Goal: Book appointment/travel/reservation

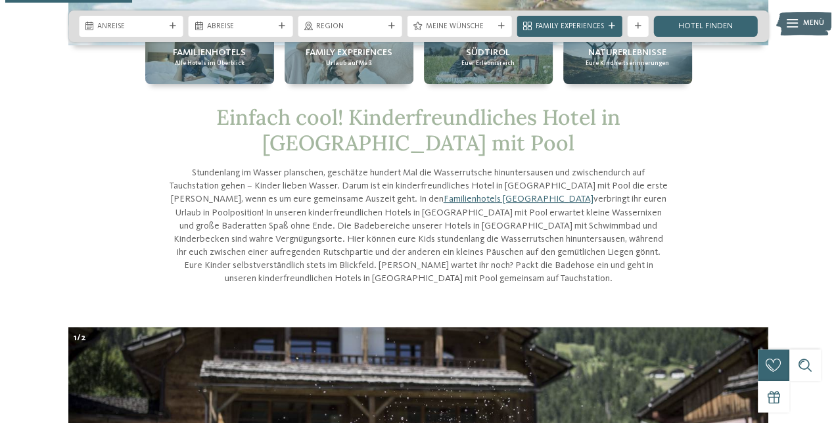
scroll to position [235, 0]
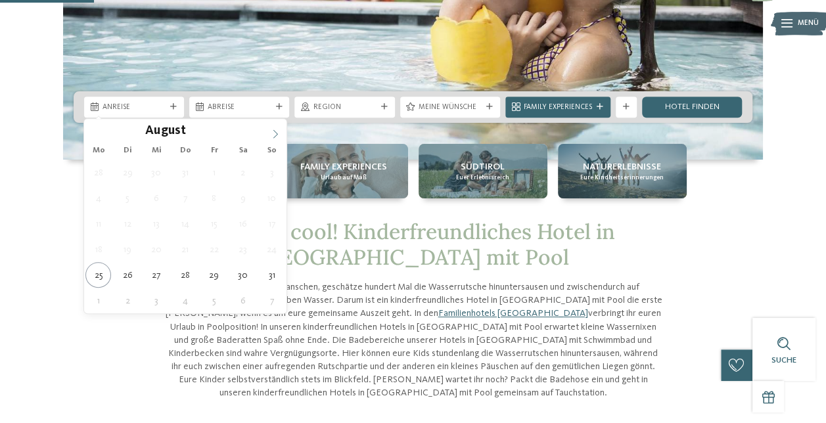
click at [275, 127] on span at bounding box center [275, 130] width 22 height 22
type div "04.10.2025"
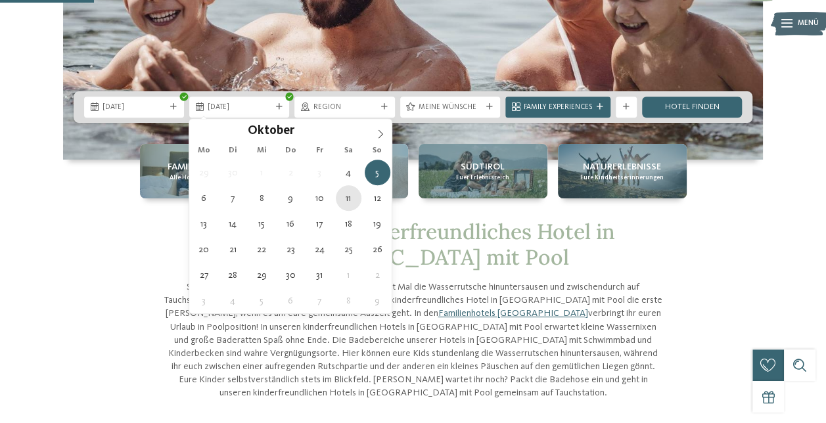
type div "11.10.2025"
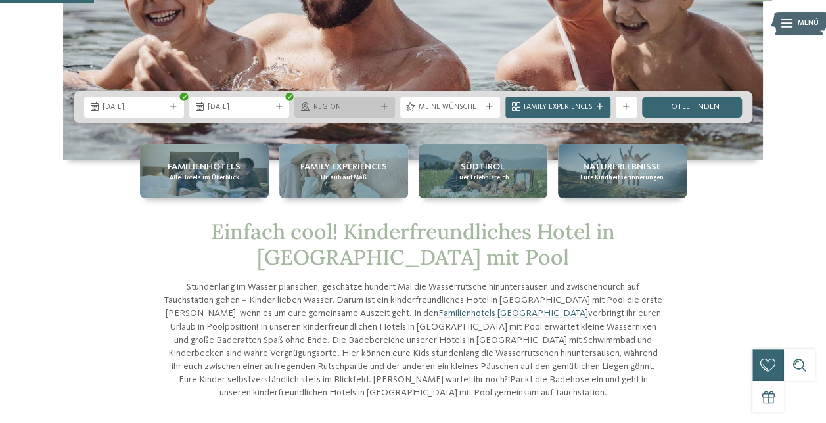
click at [379, 109] on div at bounding box center [384, 107] width 11 height 7
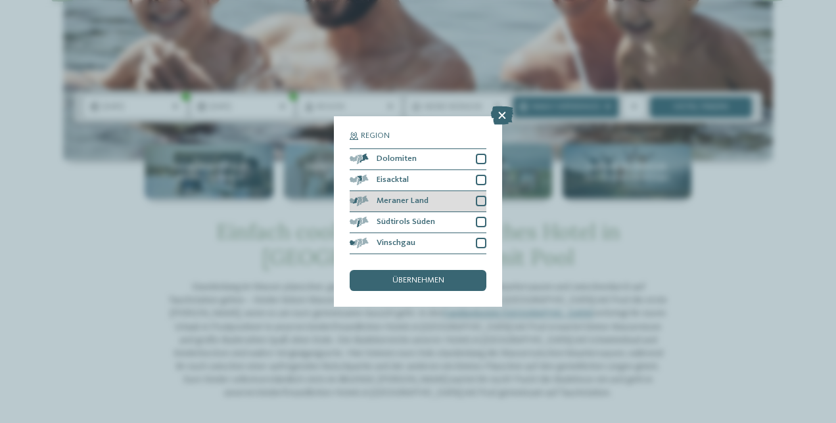
click at [473, 201] on div "Meraner Land" at bounding box center [418, 201] width 137 height 21
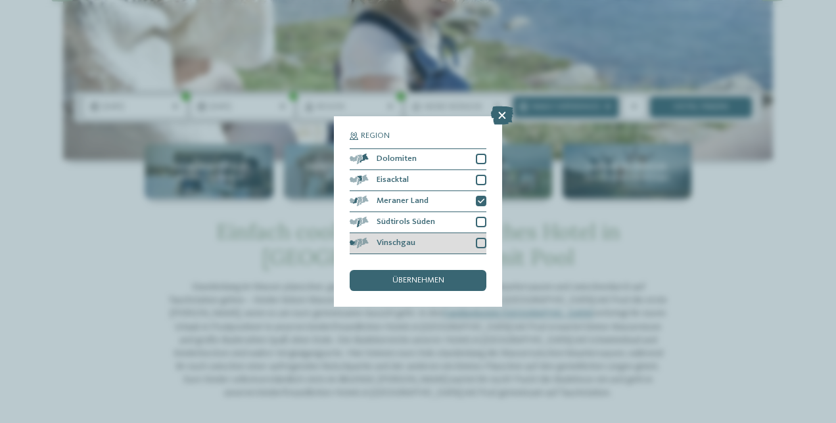
click at [485, 245] on div at bounding box center [481, 243] width 11 height 11
click at [446, 277] on div "übernehmen" at bounding box center [418, 280] width 137 height 21
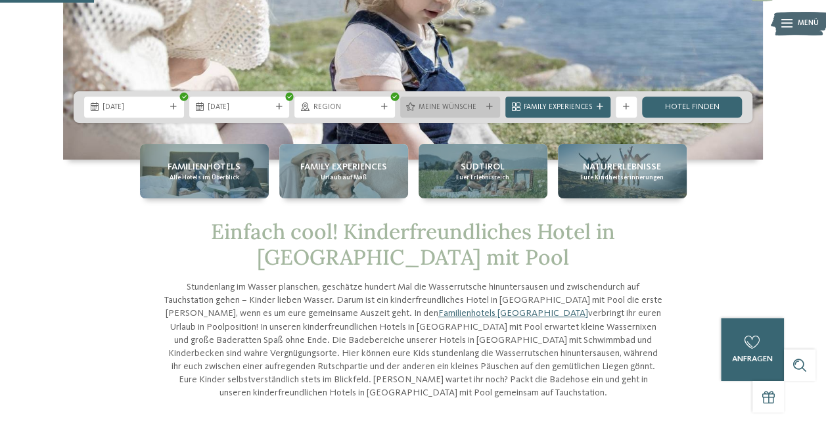
click at [490, 106] on icon at bounding box center [489, 107] width 7 height 7
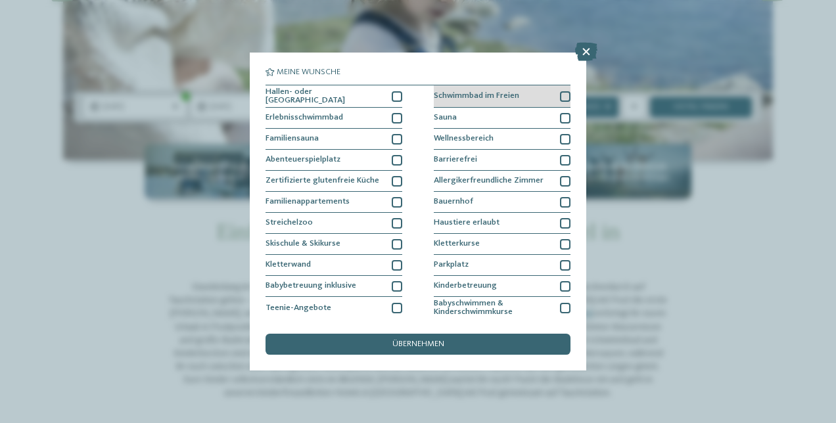
click at [560, 95] on div at bounding box center [565, 96] width 11 height 11
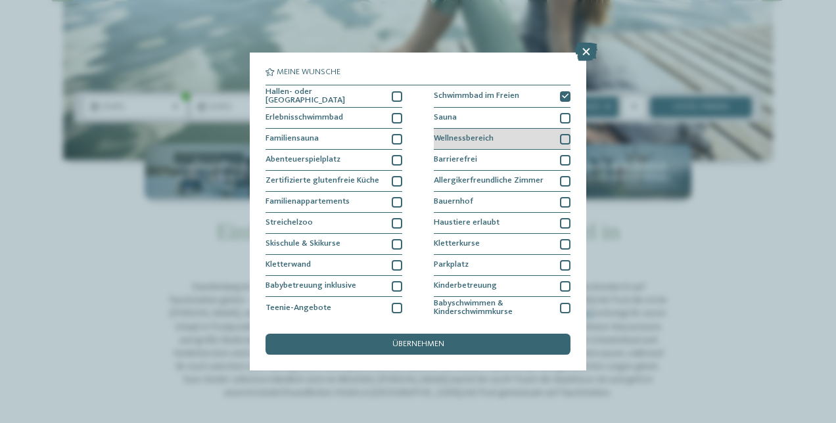
click at [560, 134] on div at bounding box center [565, 139] width 11 height 11
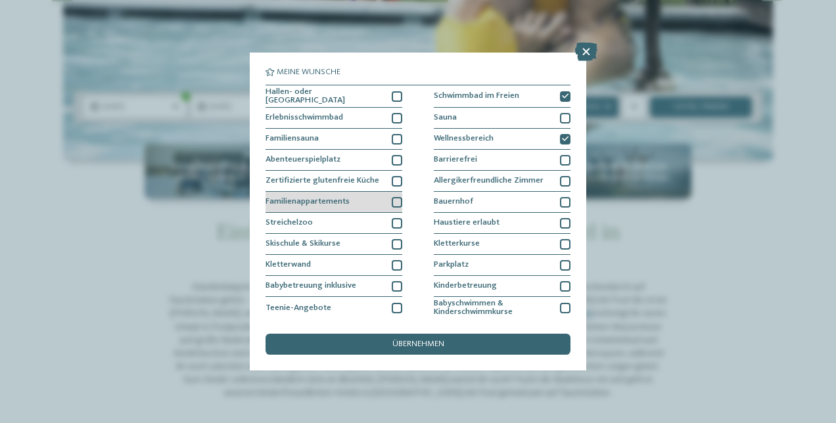
click at [392, 197] on div at bounding box center [397, 202] width 11 height 11
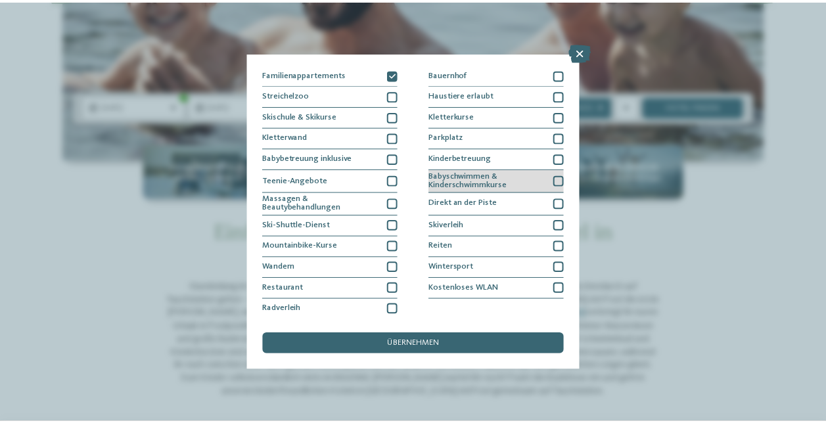
scroll to position [0, 0]
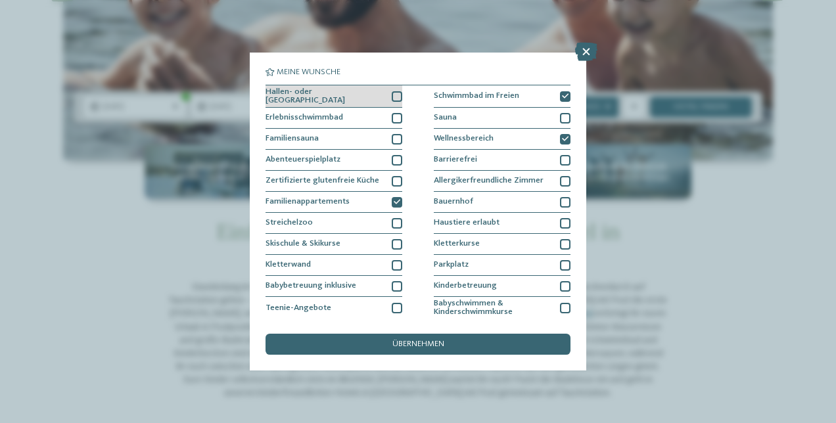
click at [394, 96] on div at bounding box center [397, 96] width 11 height 11
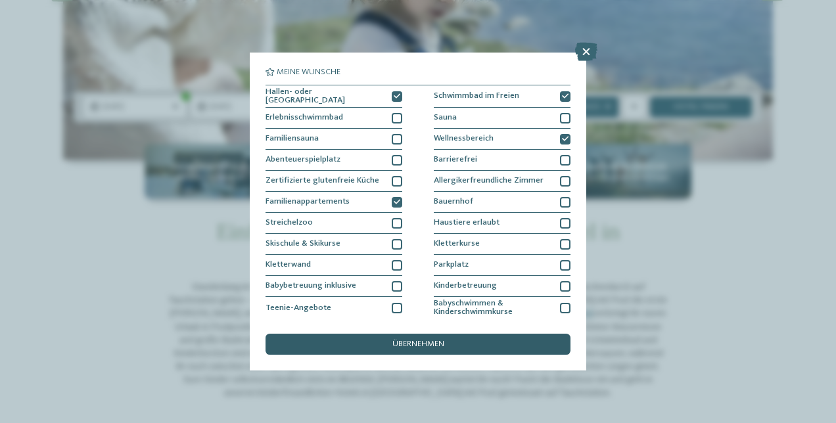
click at [442, 352] on div "übernehmen" at bounding box center [418, 344] width 305 height 21
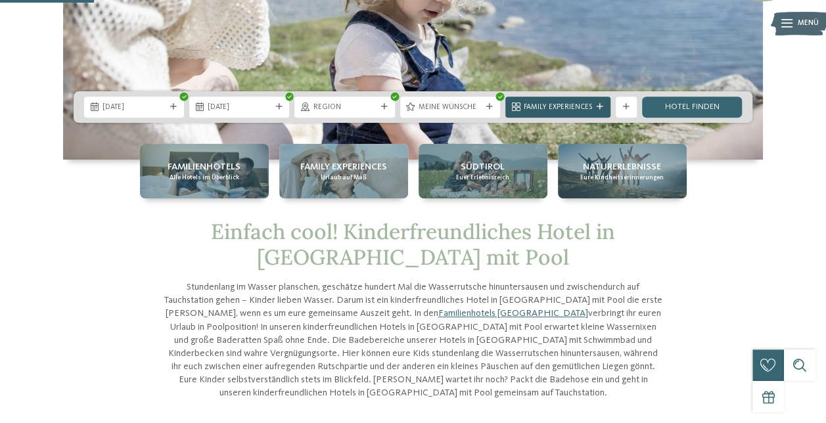
click at [593, 100] on div "Family Experiences" at bounding box center [558, 107] width 105 height 21
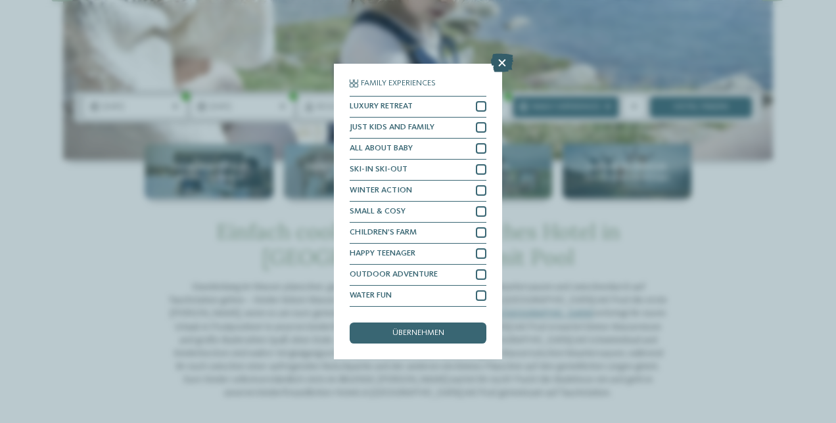
click at [502, 61] on icon at bounding box center [502, 63] width 22 height 18
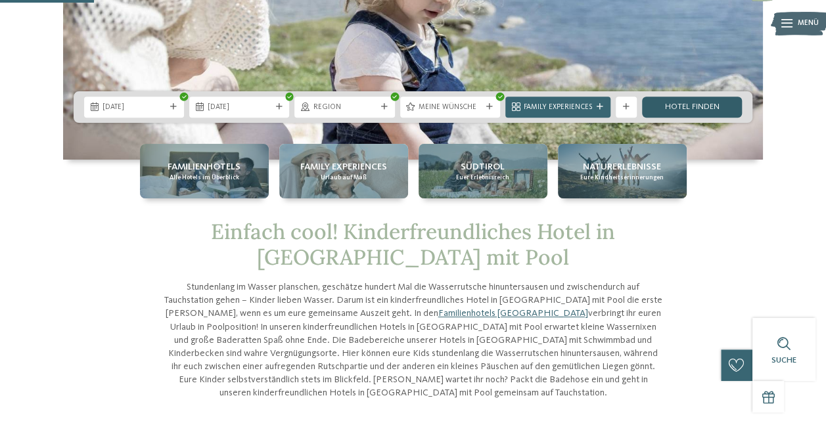
click at [699, 106] on link "Hotel finden" at bounding box center [692, 107] width 100 height 21
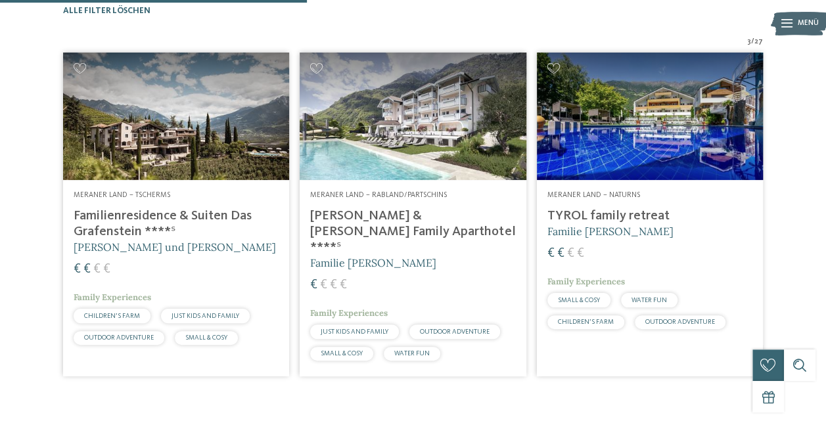
click at [270, 147] on img at bounding box center [176, 117] width 226 height 128
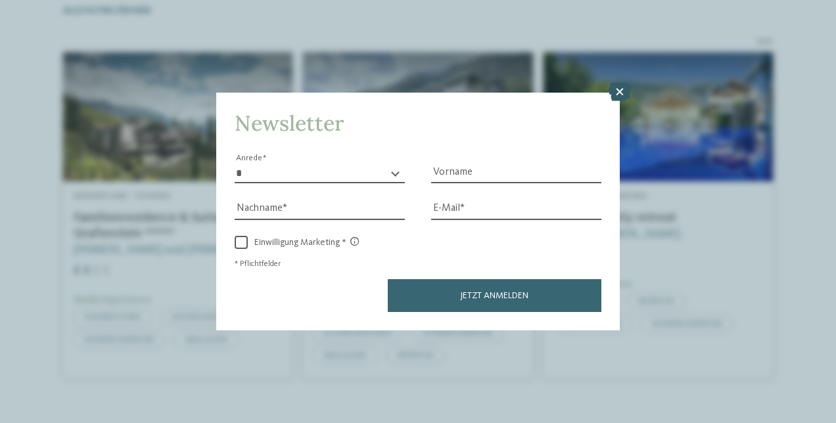
click at [615, 97] on icon at bounding box center [620, 92] width 22 height 18
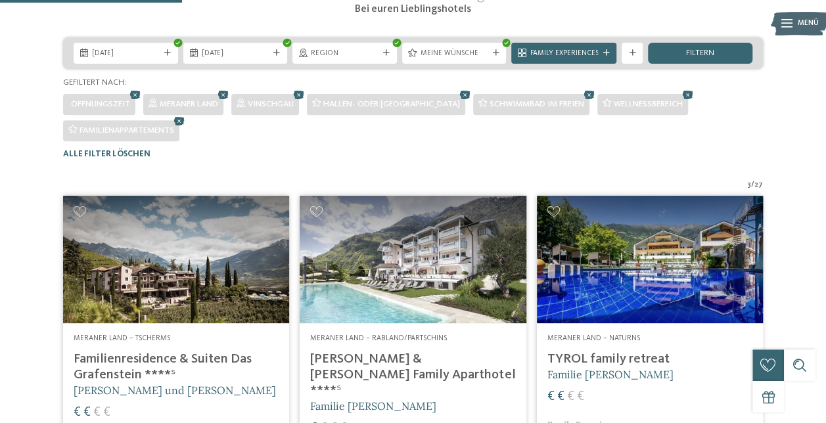
scroll to position [208, 0]
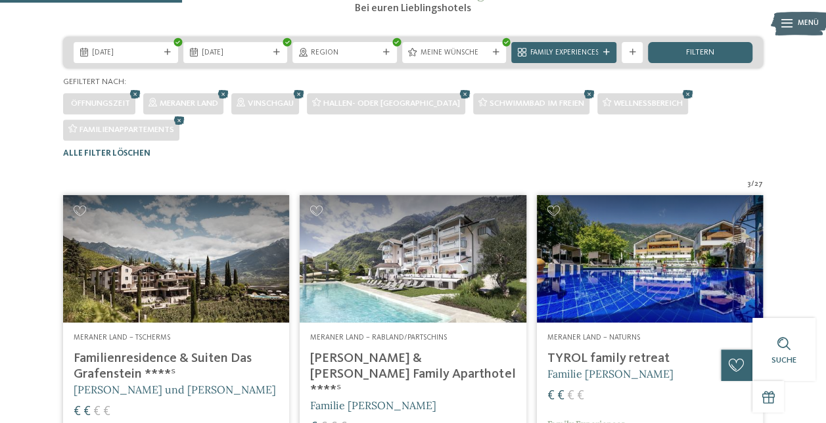
click at [635, 297] on img at bounding box center [650, 259] width 226 height 128
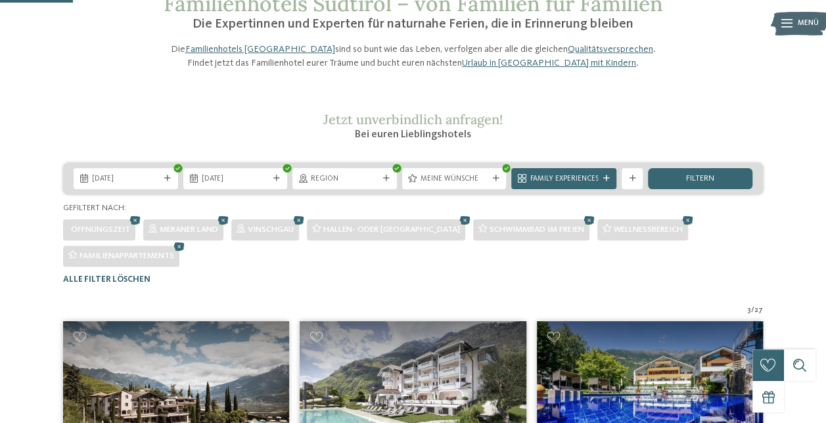
scroll to position [82, 0]
click at [306, 227] on icon at bounding box center [299, 221] width 16 height 14
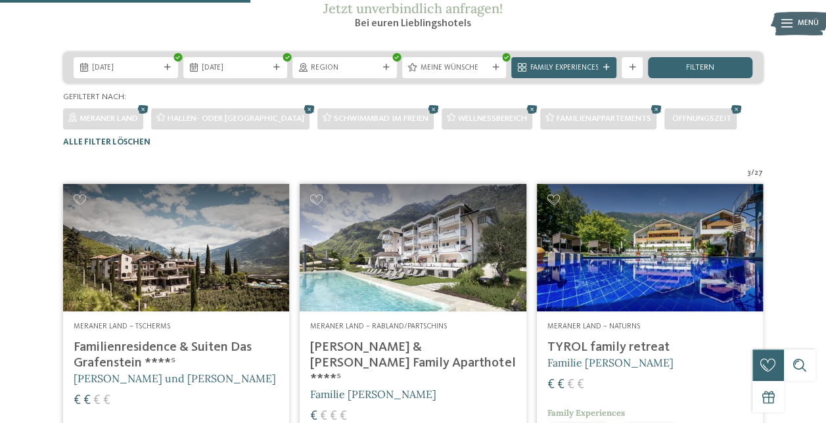
scroll to position [166, 0]
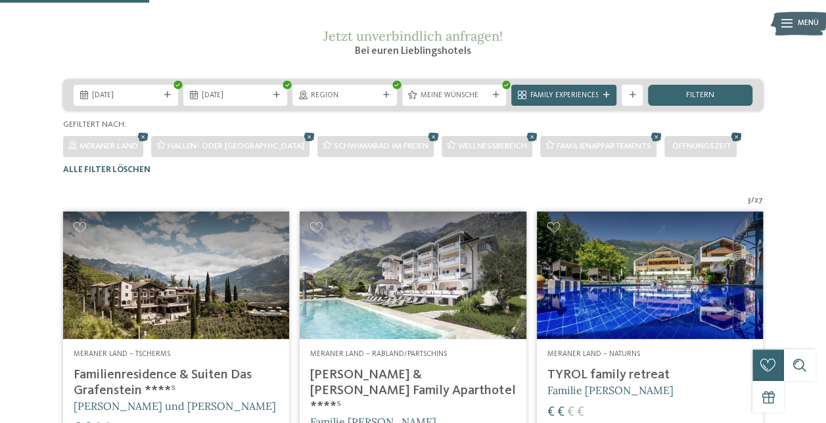
click at [729, 144] on icon at bounding box center [737, 137] width 16 height 14
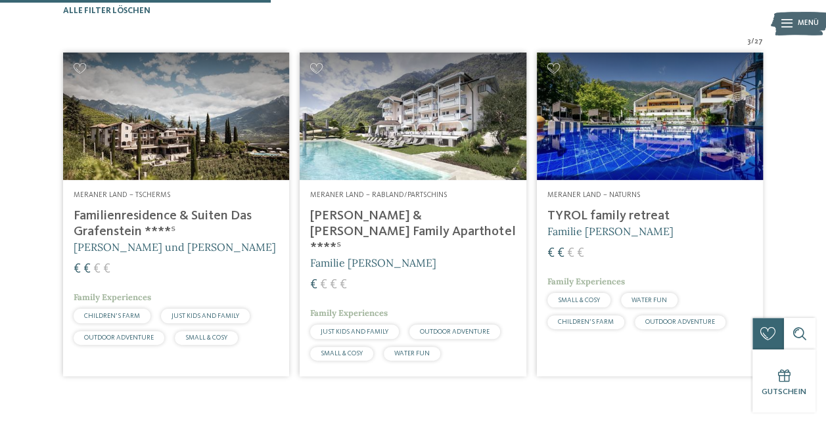
scroll to position [230, 0]
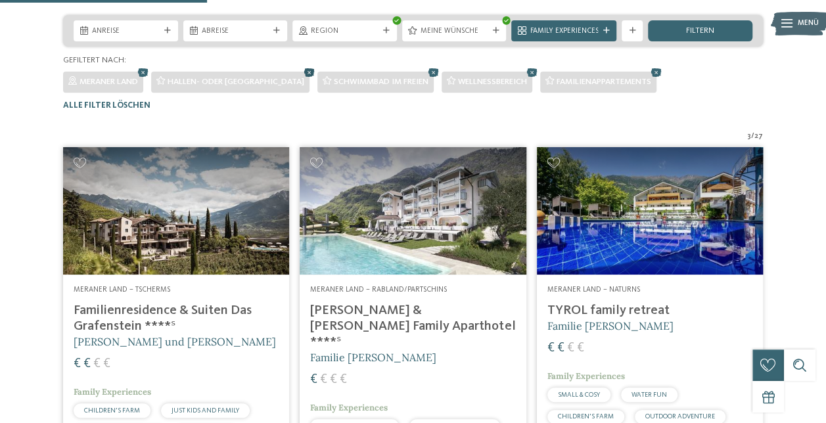
click at [302, 80] on icon at bounding box center [310, 73] width 16 height 14
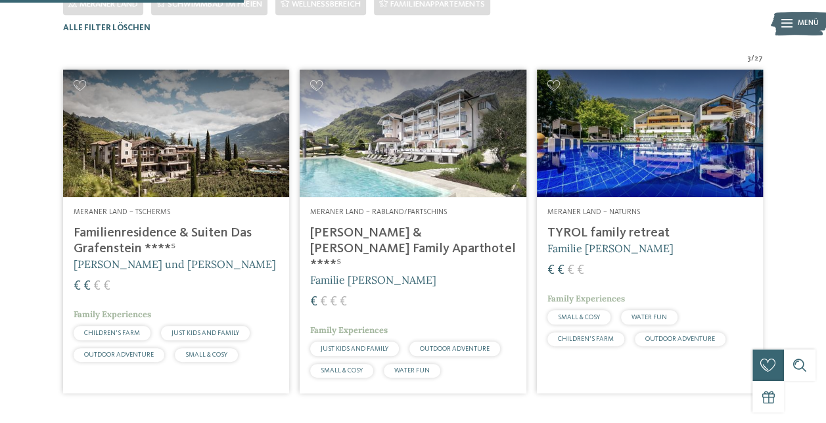
scroll to position [271, 0]
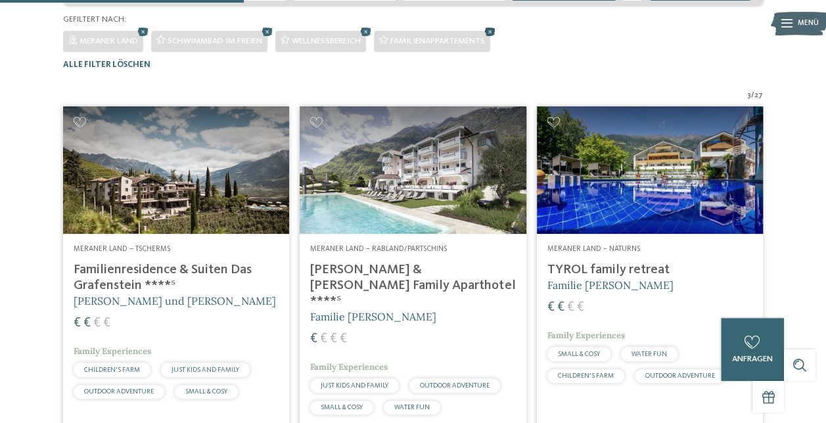
click at [498, 39] on icon at bounding box center [491, 32] width 16 height 14
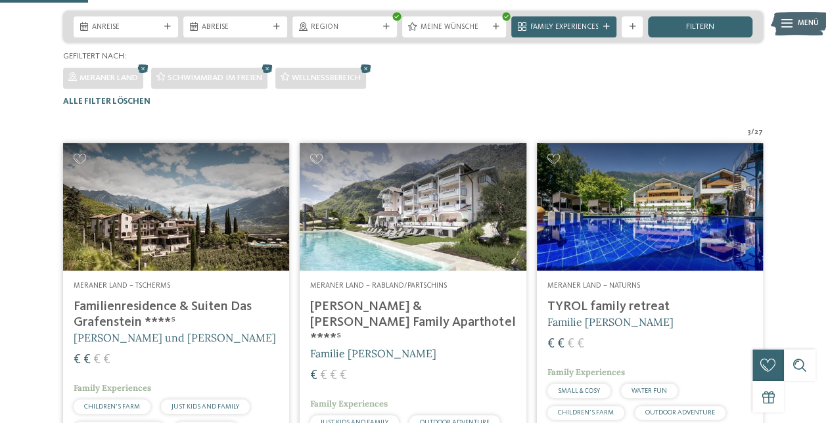
scroll to position [0, 0]
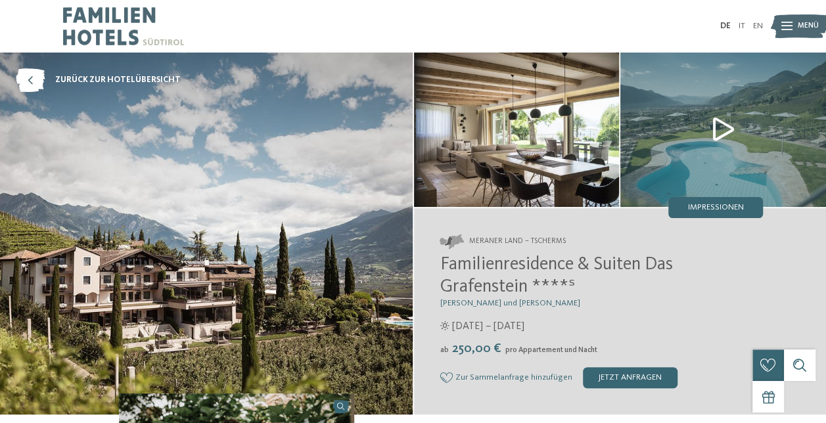
click at [334, 305] on img at bounding box center [206, 234] width 413 height 362
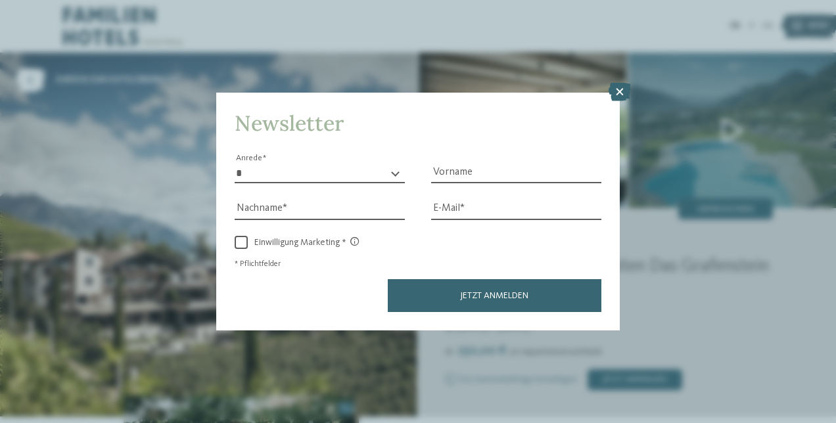
drag, startPoint x: 575, startPoint y: 292, endPoint x: 477, endPoint y: 277, distance: 99.7
drag, startPoint x: 477, startPoint y: 277, endPoint x: 622, endPoint y: 88, distance: 238.6
click at [622, 88] on icon at bounding box center [620, 92] width 22 height 18
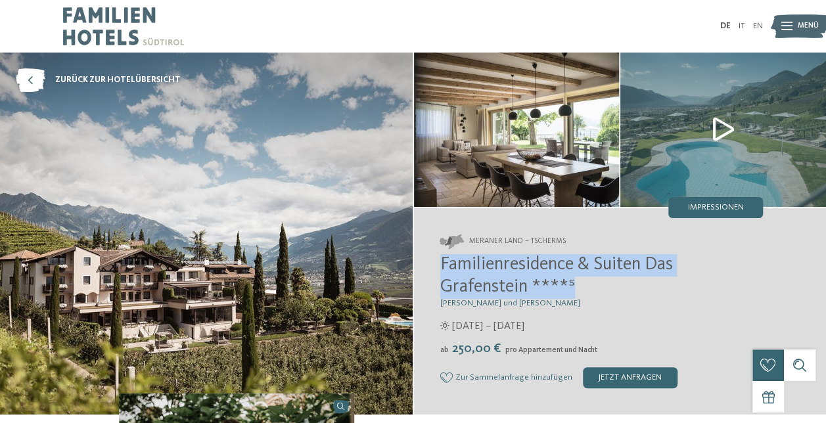
drag, startPoint x: 600, startPoint y: 280, endPoint x: 434, endPoint y: 260, distance: 166.9
click at [434, 260] on div "Meraner Land – Tscherms Familienresidence & Suiten Das Grafenstein ****ˢ Alexan…" at bounding box center [620, 311] width 413 height 206
copy span "Familienresidence & Suiten Das Grafenstein ****ˢ"
